Goal: Find specific page/section: Find specific page/section

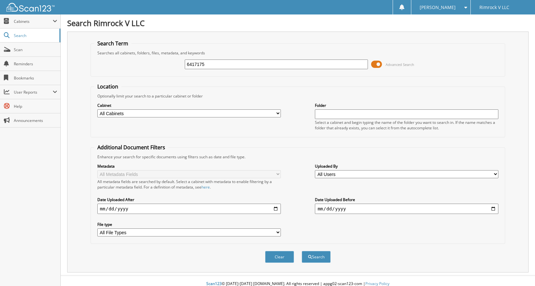
type input "6417175"
click at [302, 251] on button "Search" at bounding box center [316, 257] width 29 height 12
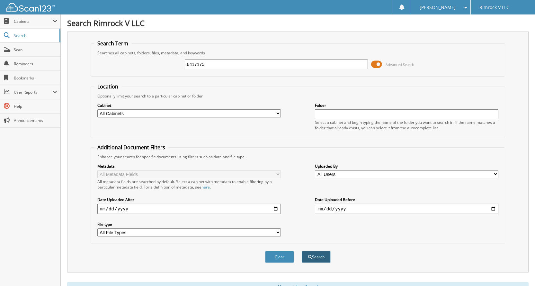
click at [321, 253] on button "Search" at bounding box center [316, 257] width 29 height 12
drag, startPoint x: 215, startPoint y: 64, endPoint x: 152, endPoint y: 65, distance: 62.7
click at [152, 65] on div "6417175 Advanced Search" at bounding box center [297, 64] width 407 height 17
click at [21, 49] on span "Scan" at bounding box center [35, 49] width 43 height 5
